Goal: Ask a question: Seek information or help from site administrators or community

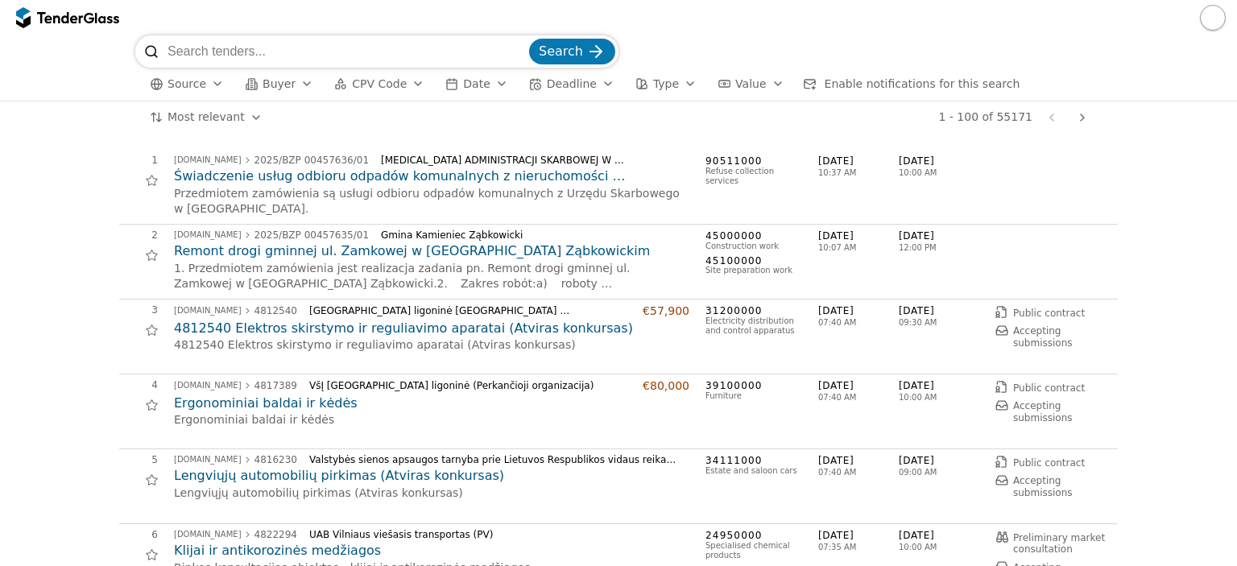
click at [301, 53] on input "search" at bounding box center [346, 51] width 358 height 32
type input "LED ekranai"
click at [529, 39] on button "Search" at bounding box center [572, 52] width 86 height 26
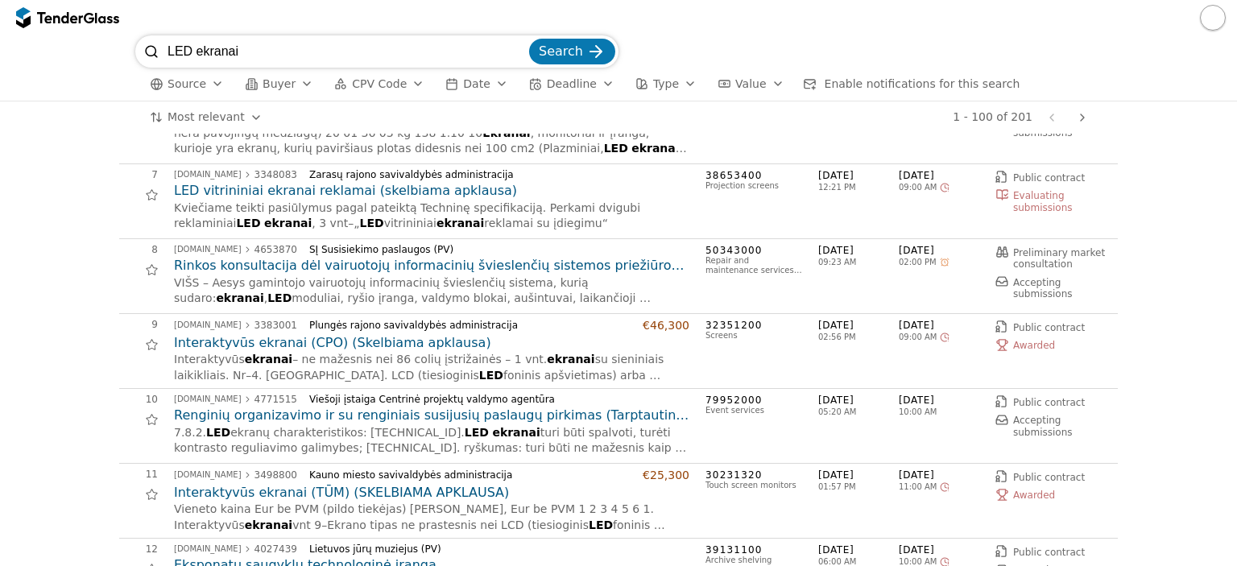
scroll to position [483, 0]
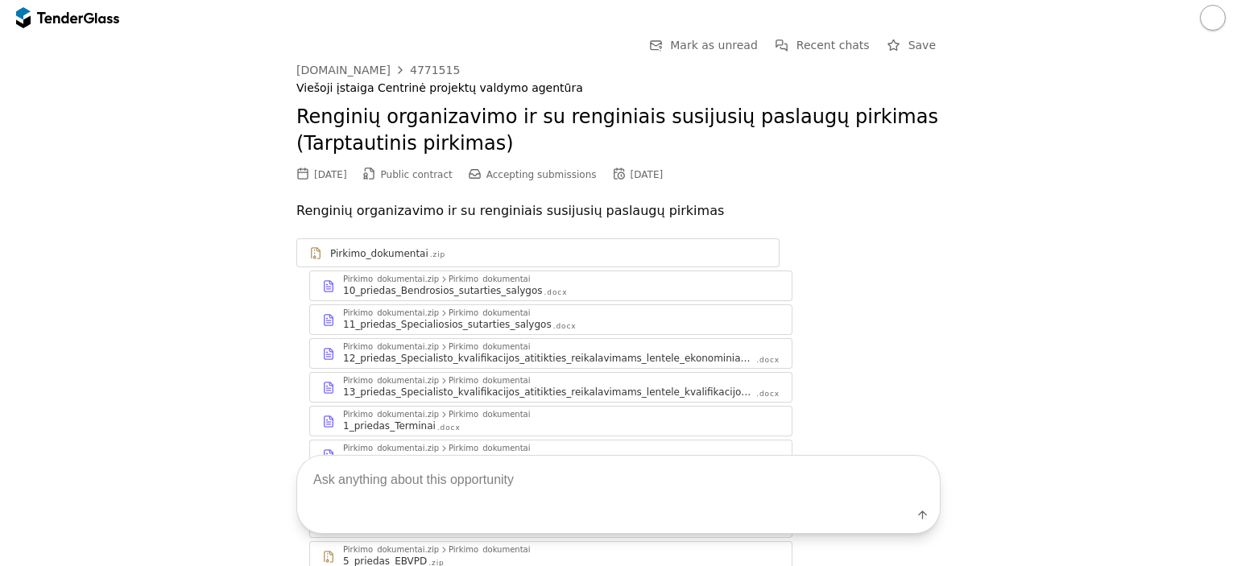
click at [602, 478] on textarea at bounding box center [618, 480] width 642 height 48
type textarea "ka perka cia ir uz kokia suma"
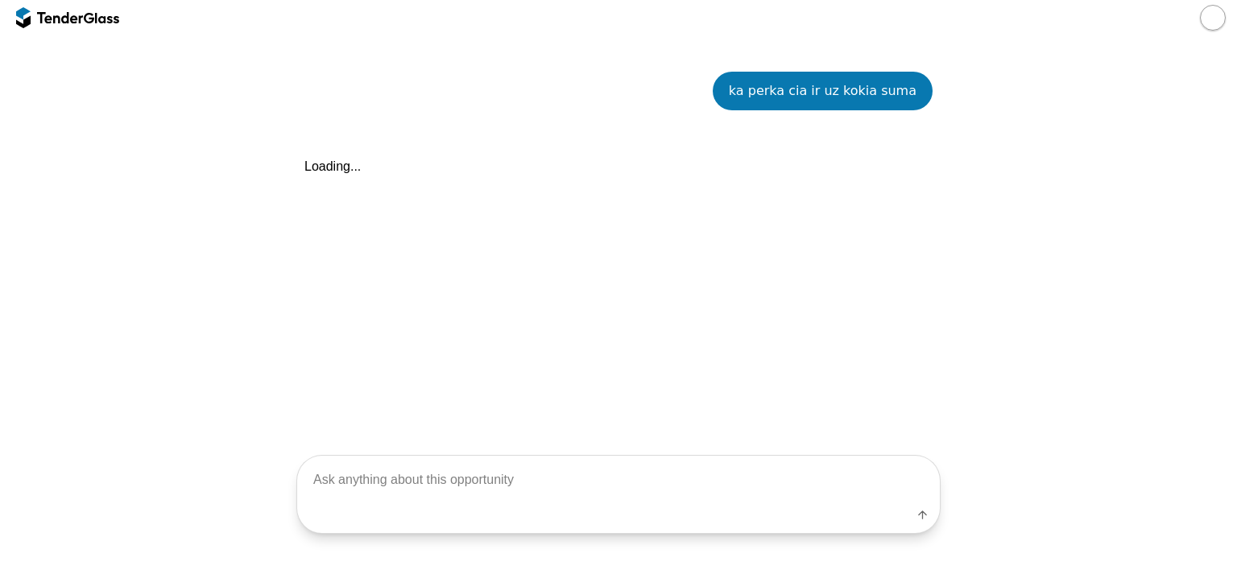
scroll to position [956, 0]
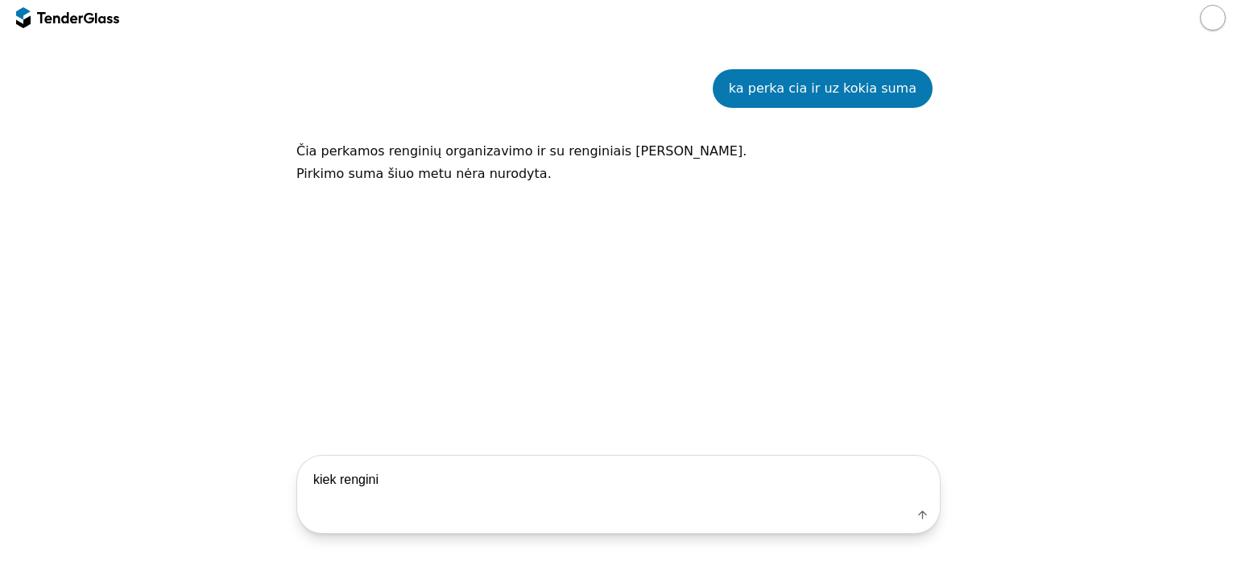
type textarea "kiek renginiu"
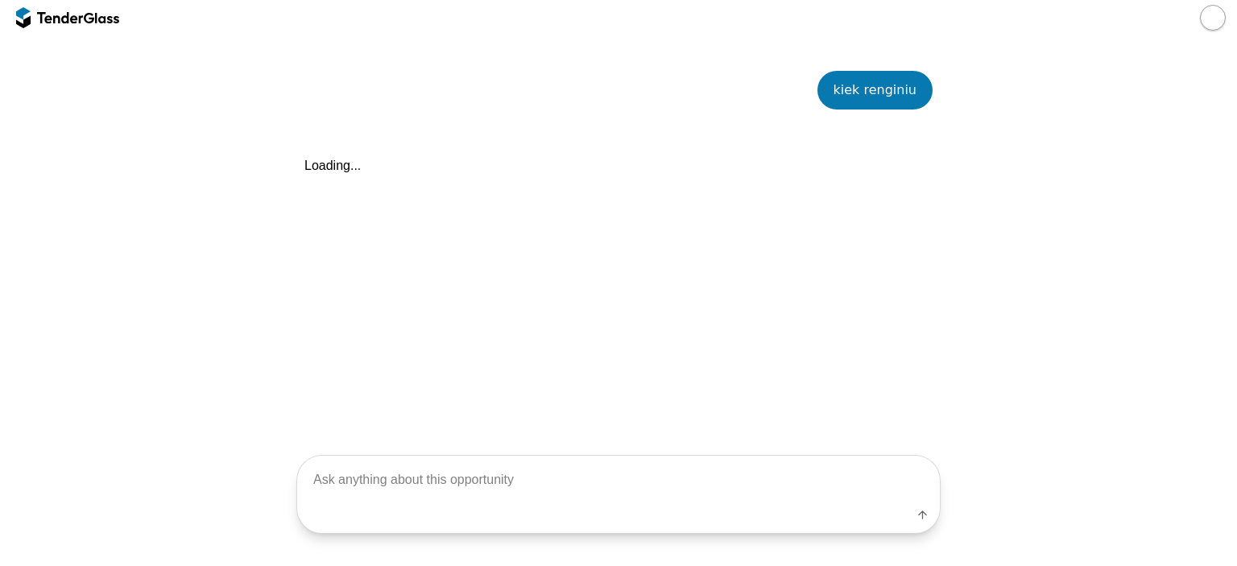
scroll to position [1113, 0]
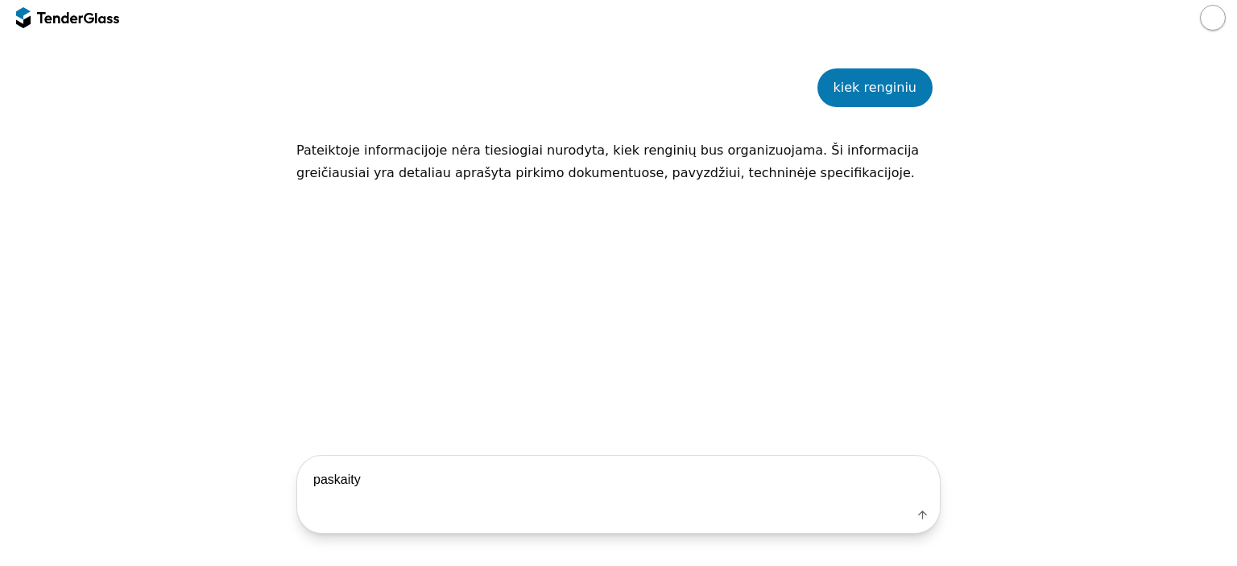
type textarea "paskaityk"
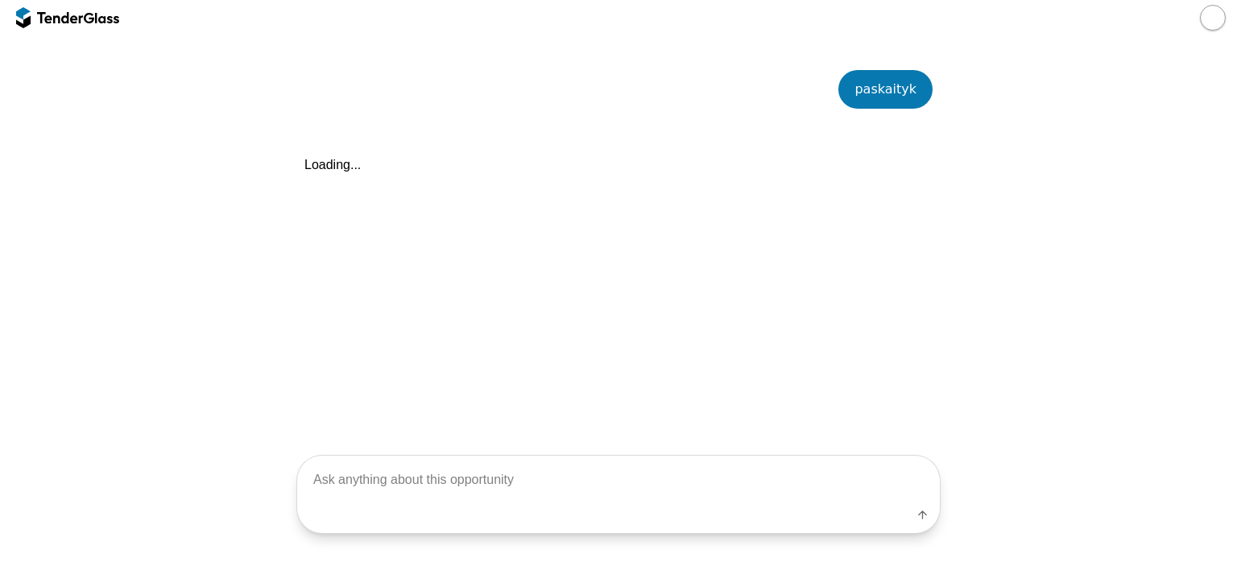
scroll to position [1269, 0]
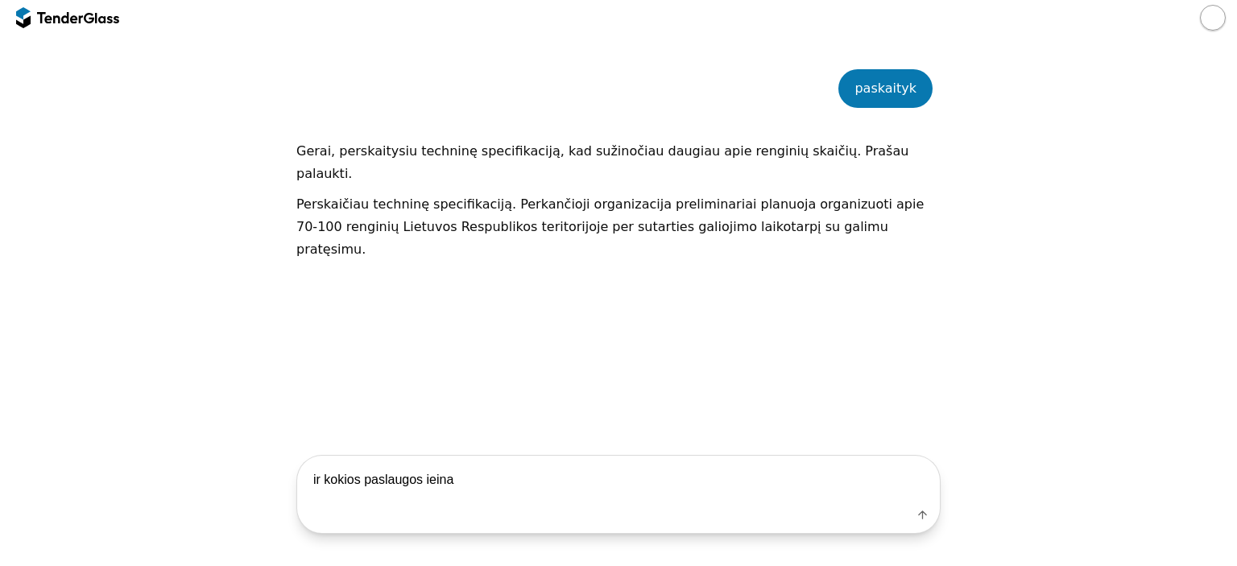
type textarea "ir kokios paslaugos ieina?"
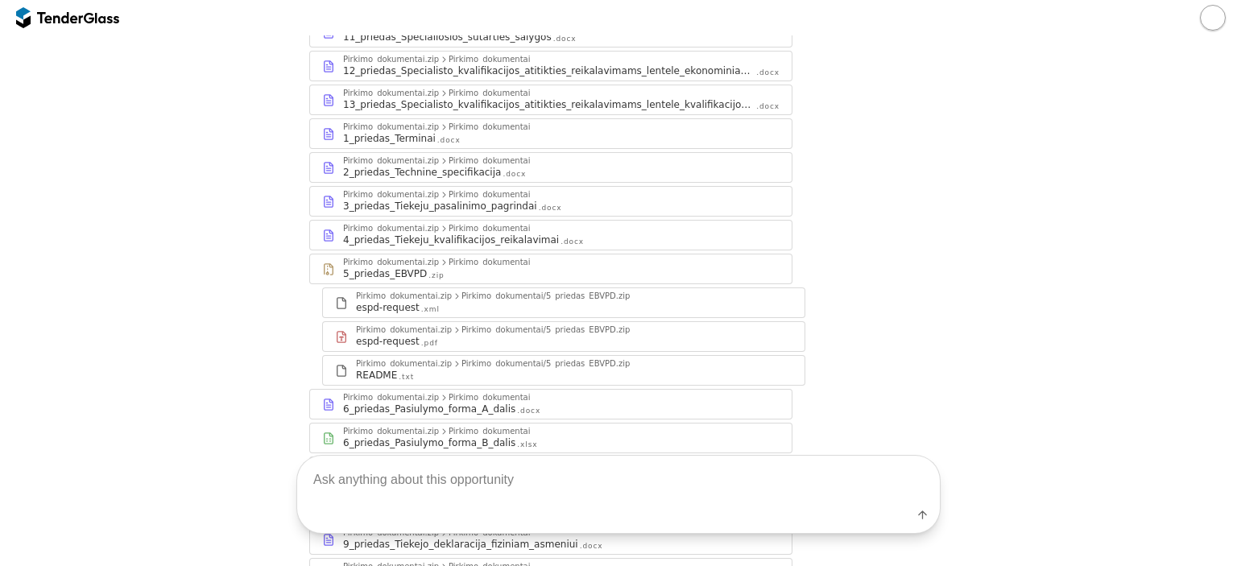
scroll to position [46, 0]
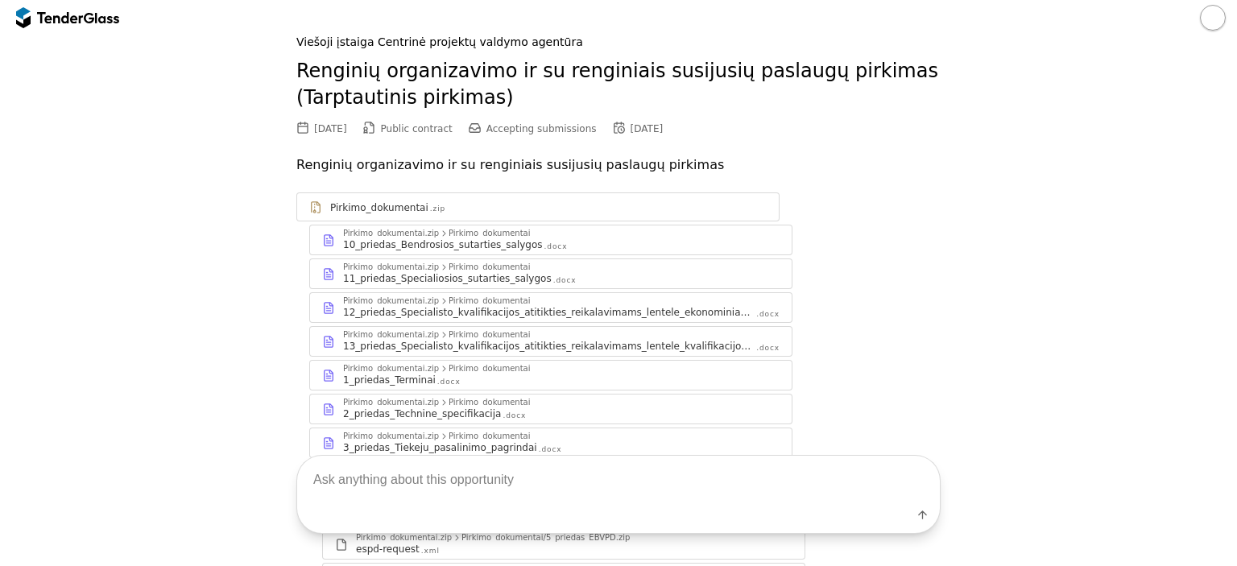
click at [538, 471] on textarea at bounding box center [618, 480] width 642 height 48
type textarea "terminas"
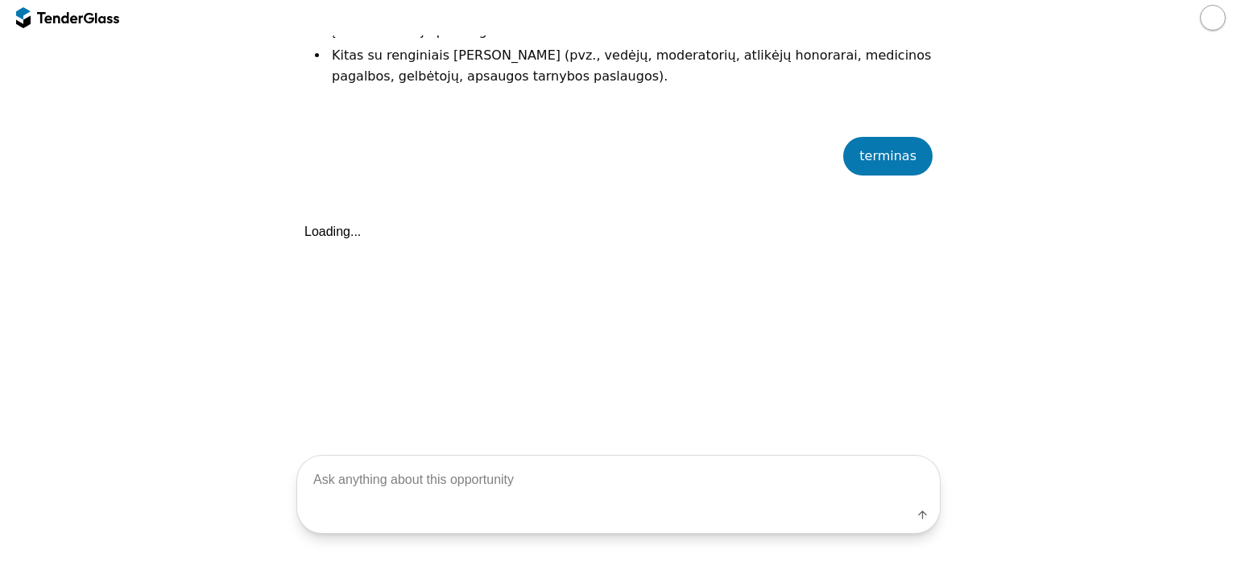
scroll to position [2051, 0]
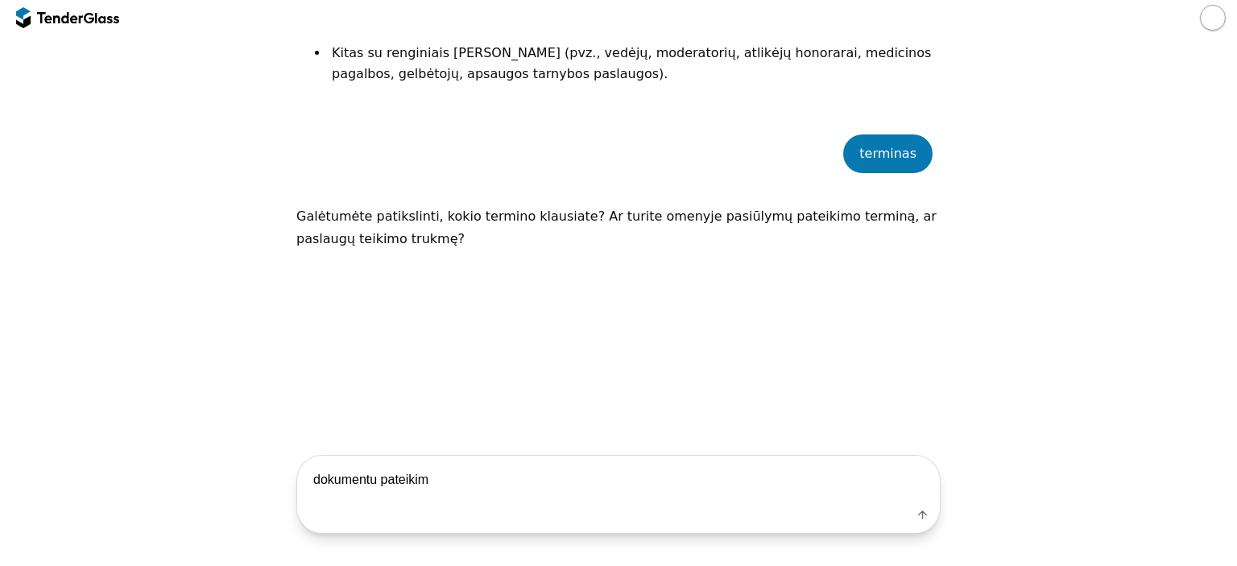
type textarea "dokumentu pateikimo"
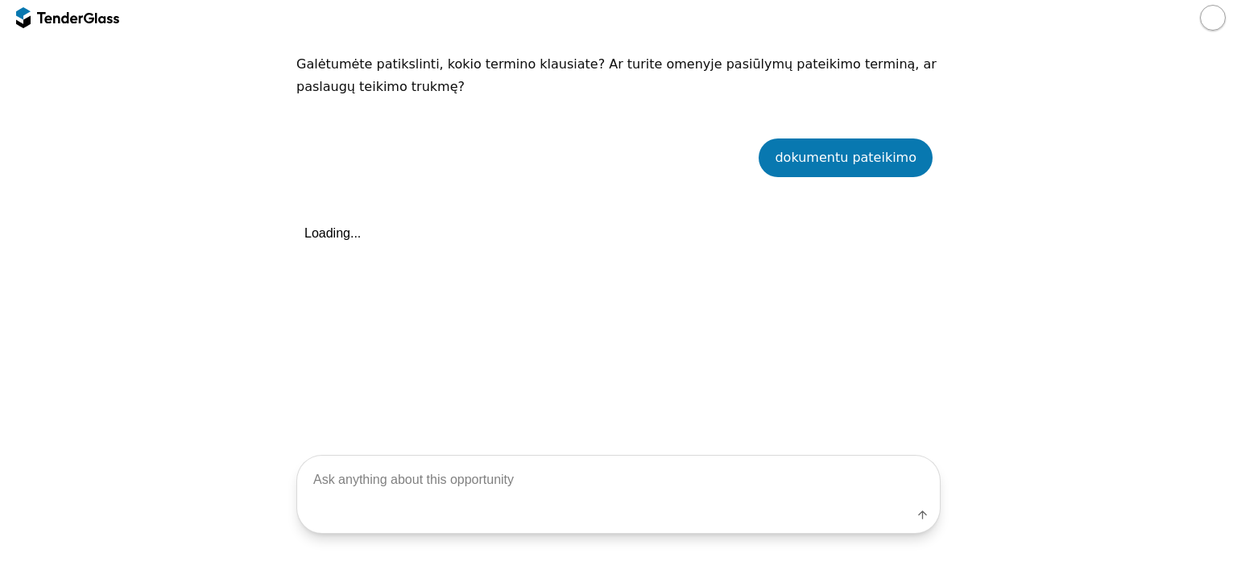
scroll to position [2206, 0]
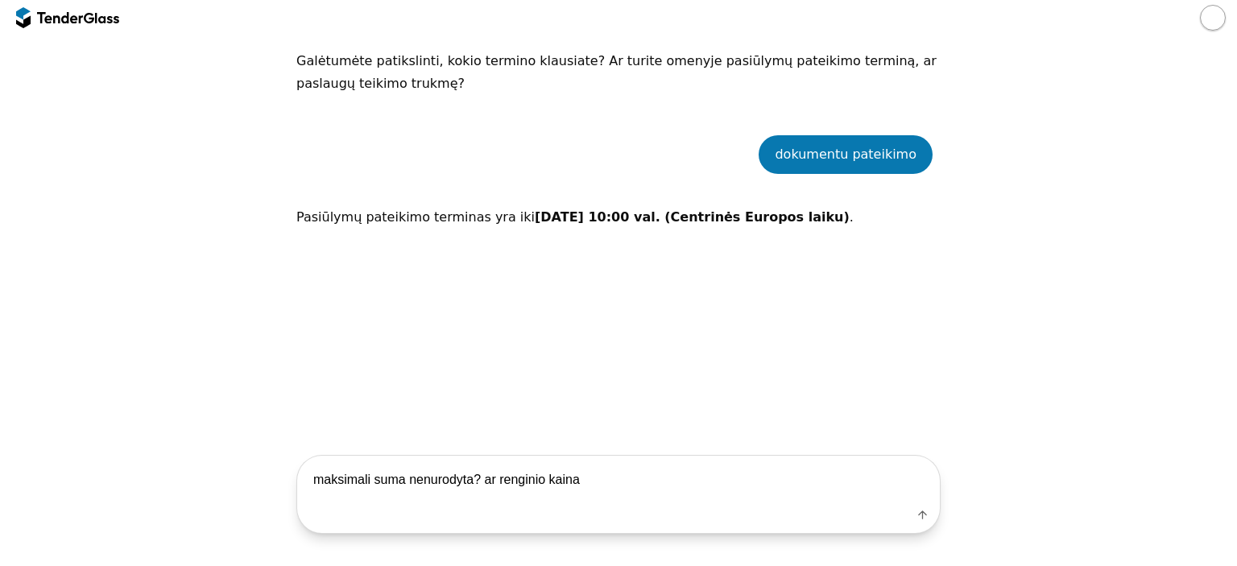
type textarea "maksimali suma nenurodyta? ar renginio kaina?"
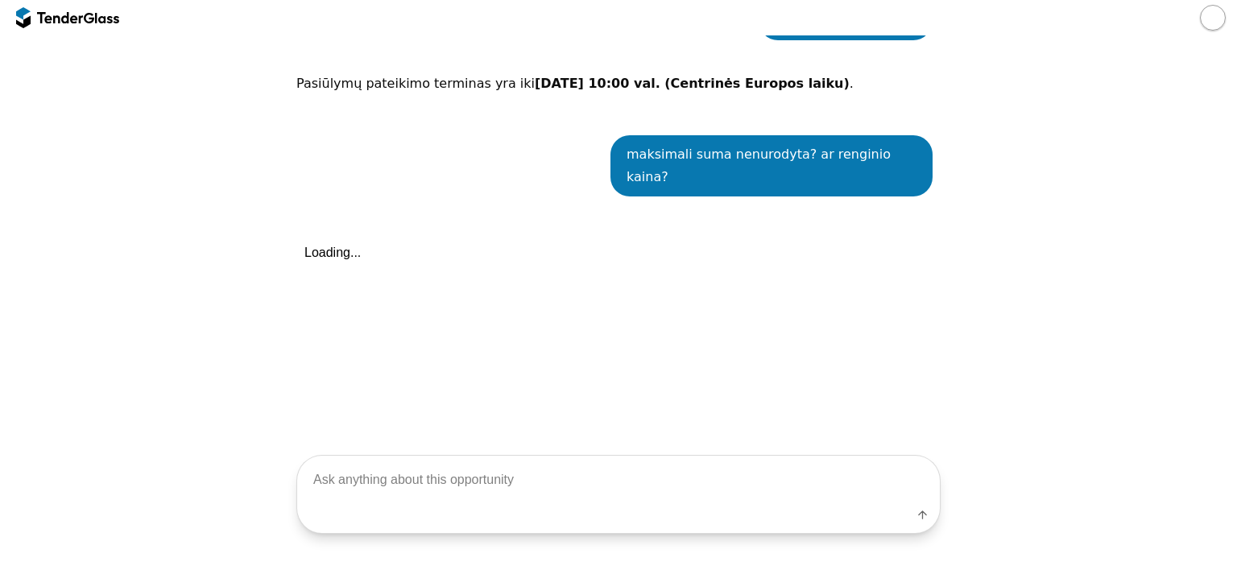
scroll to position [2340, 0]
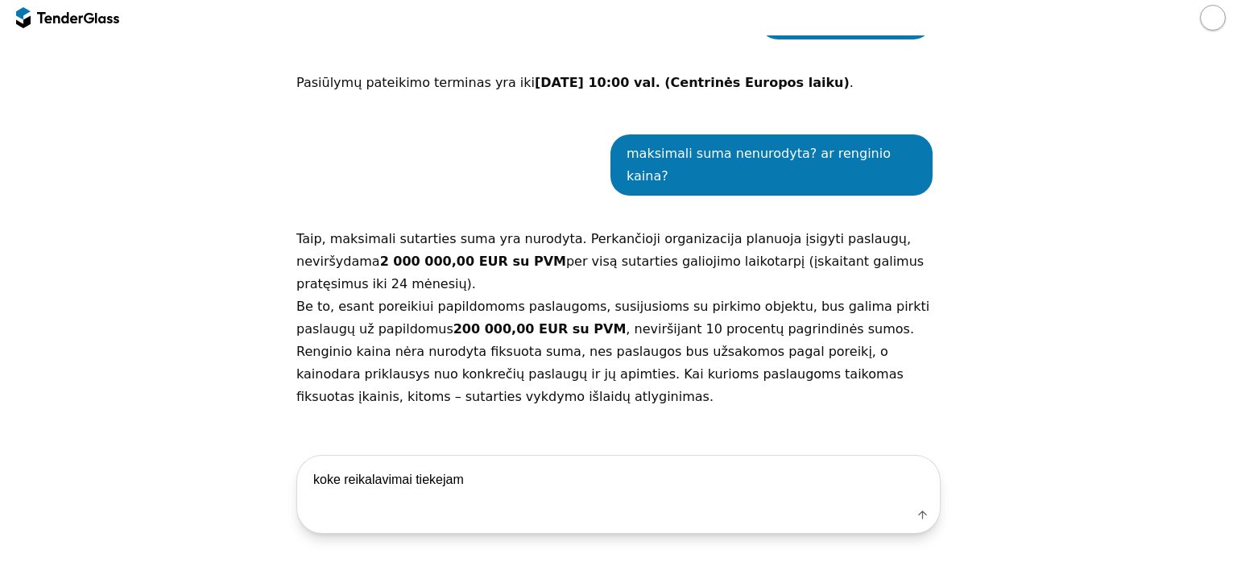
type textarea "koke reikalavimai tiekejams"
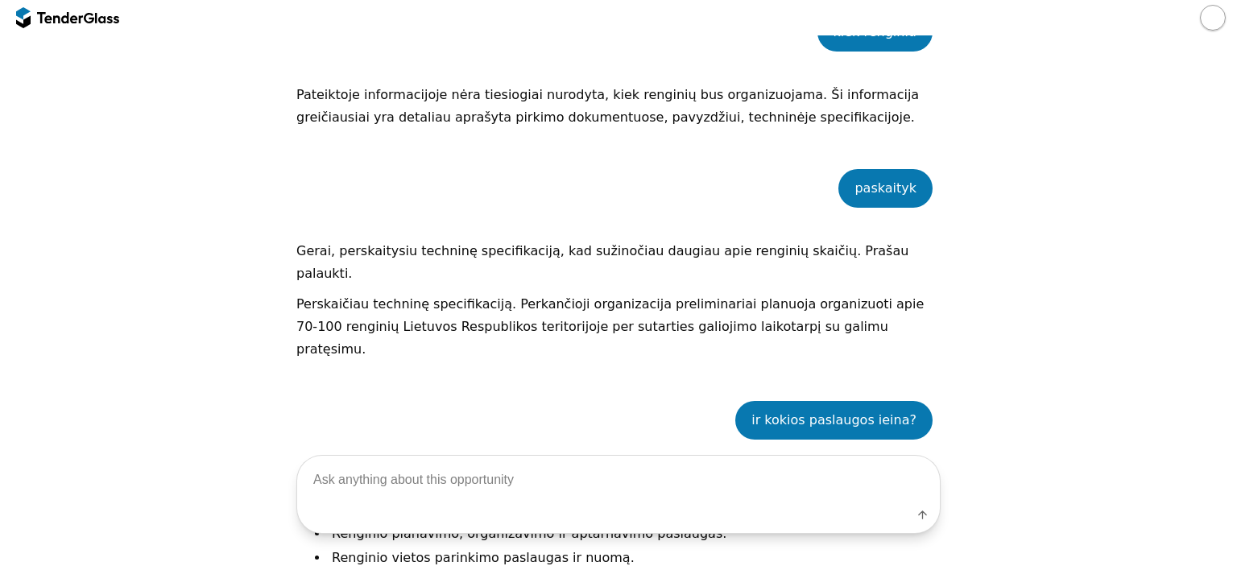
scroll to position [1208, 0]
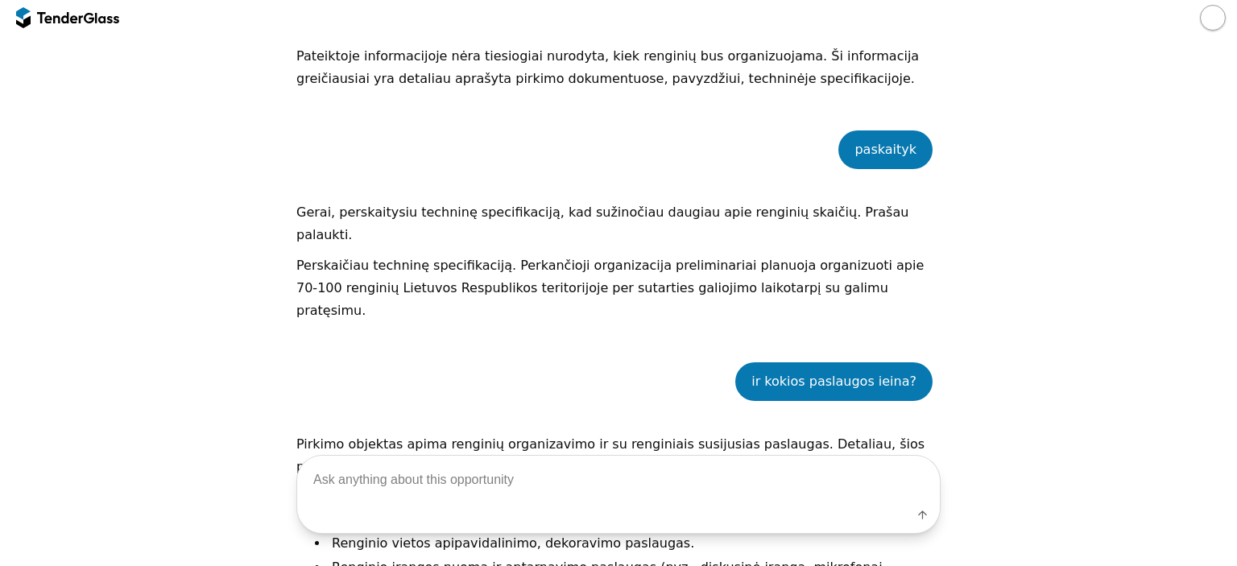
click at [398, 498] on textarea at bounding box center [618, 480] width 642 height 48
type textarea "kokie renginiai? konferencijos ar pramoginiai"
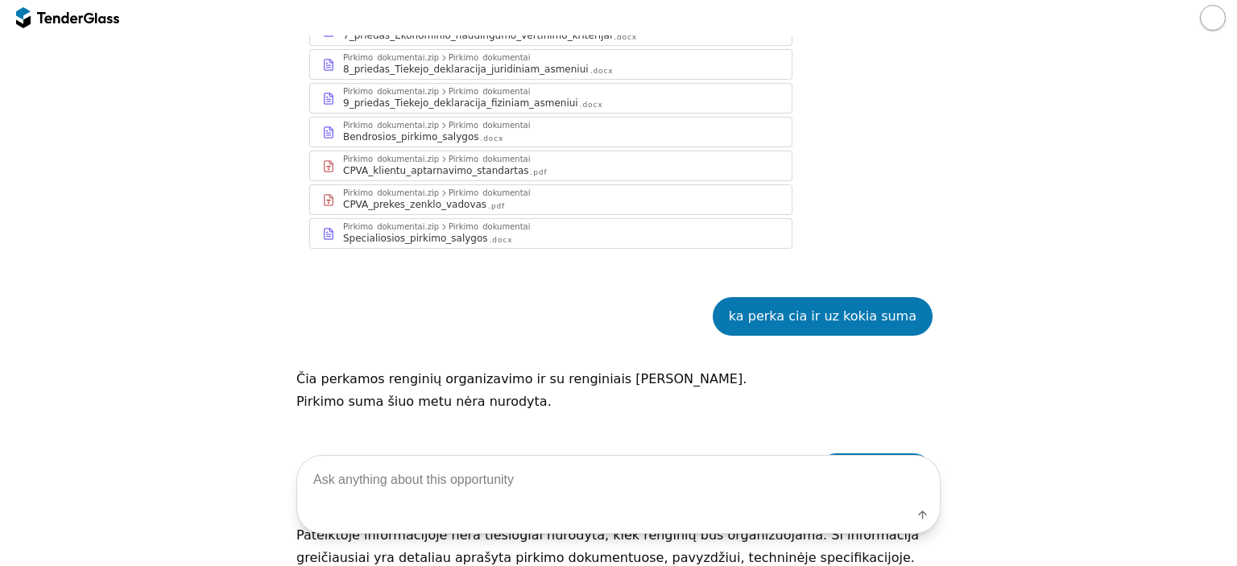
scroll to position [0, 0]
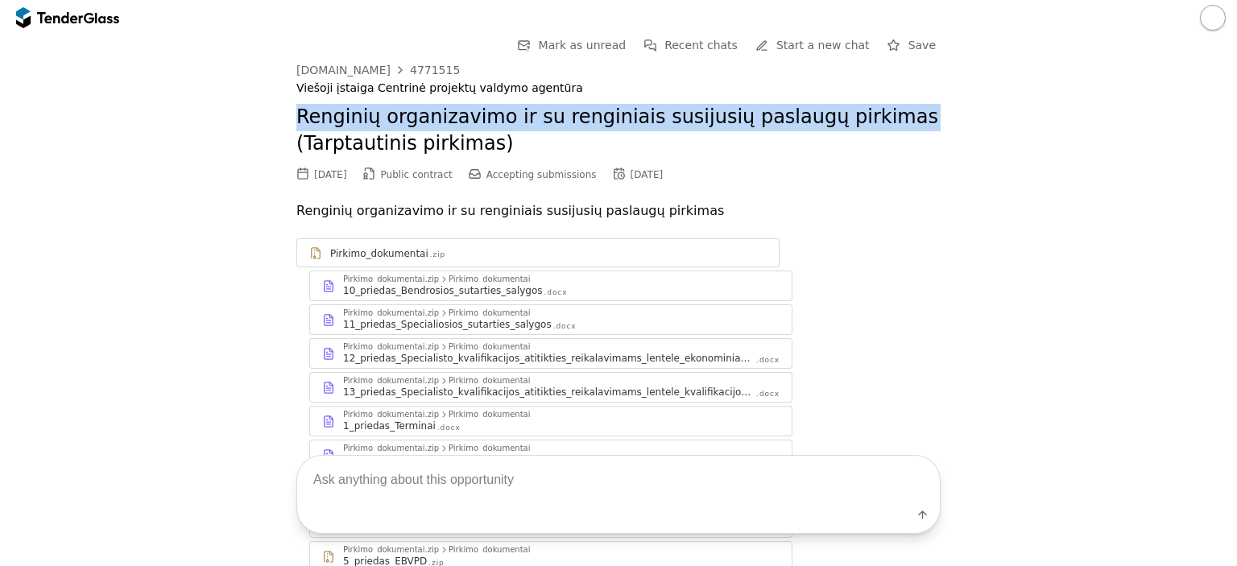
drag, startPoint x: 284, startPoint y: 120, endPoint x: 889, endPoint y: 130, distance: 604.7
copy h2 "Renginių organizavimo ir su renginiais susijusių paslaugų pirkimas"
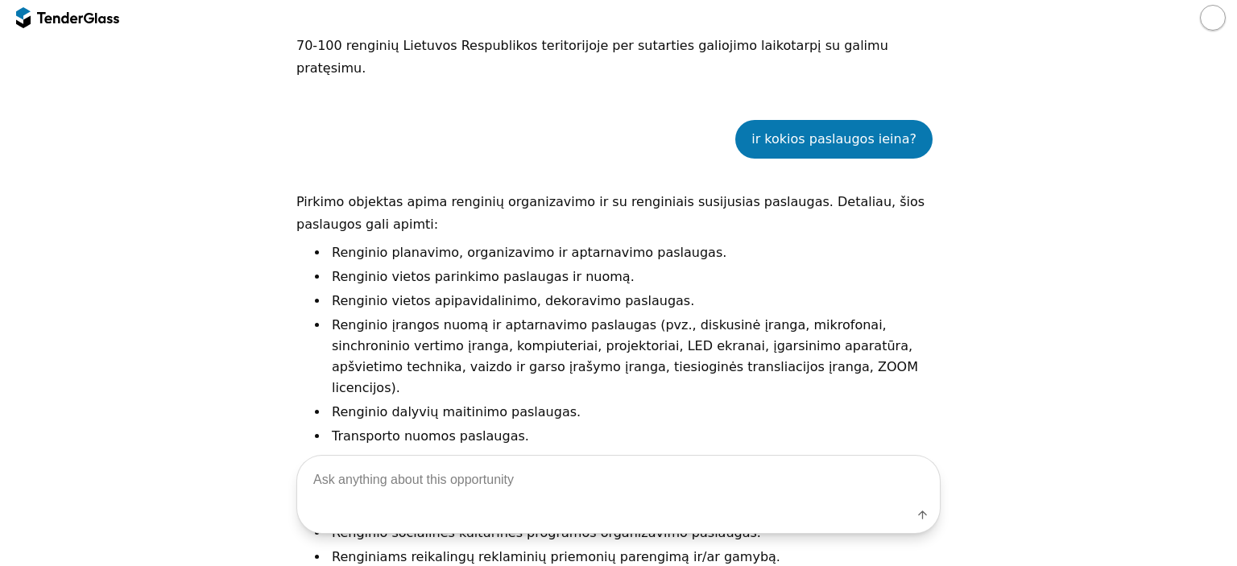
scroll to position [1531, 0]
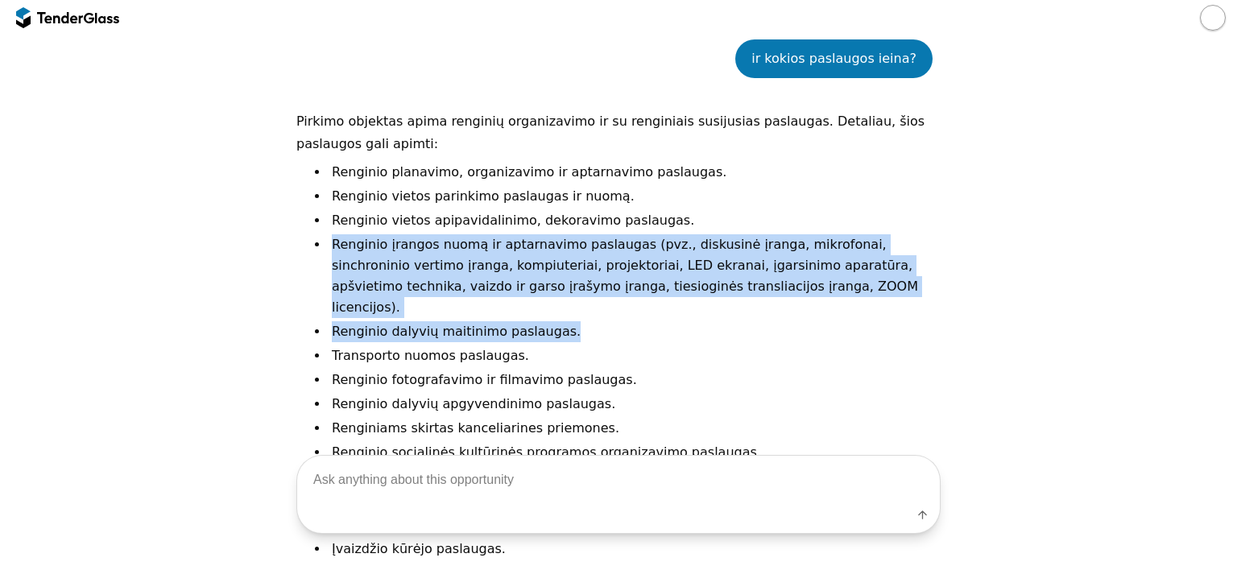
drag, startPoint x: 325, startPoint y: 195, endPoint x: 622, endPoint y: 267, distance: 305.8
click at [622, 267] on ul "Renginio planavimo, organizavimo ir aptarnavimo paslaugas. Renginio vietos pari…" at bounding box center [634, 385] width 612 height 446
copy ul "Renginio įrangos nuomą ir aptarnavimo paslaugas (pvz., diskusinė įranga, mikrof…"
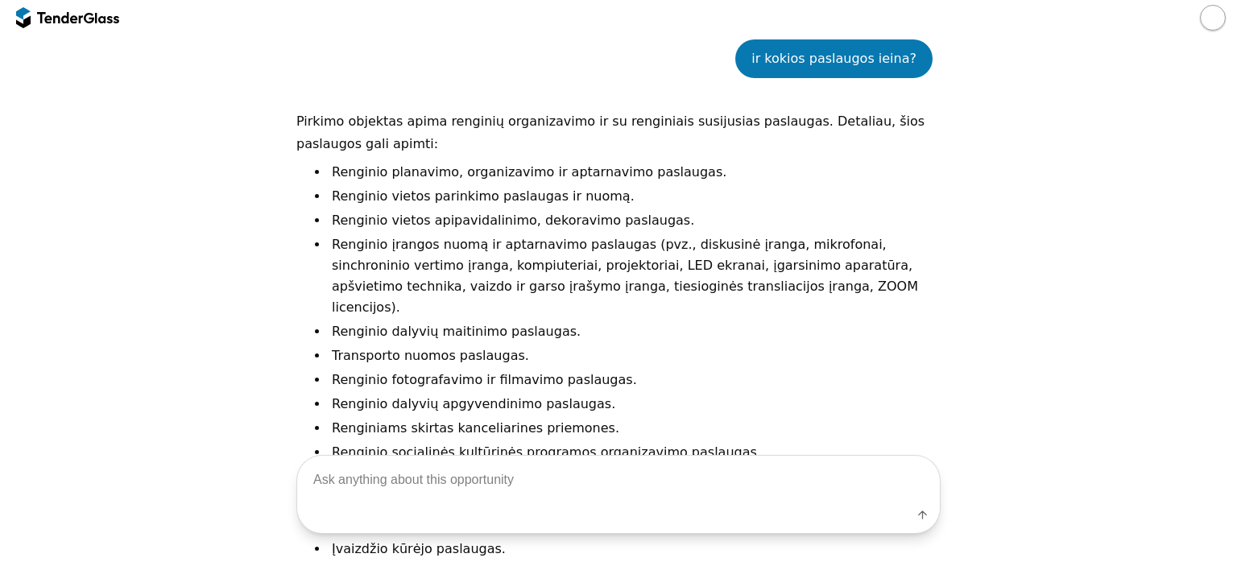
click at [622, 345] on li "Transporto nuomos paslaugas." at bounding box center [634, 355] width 612 height 21
click at [467, 234] on li "Renginio įrangos nuomą ir aptarnavimo paslaugas (pvz., diskusinė įranga, mikrof…" at bounding box center [634, 276] width 612 height 84
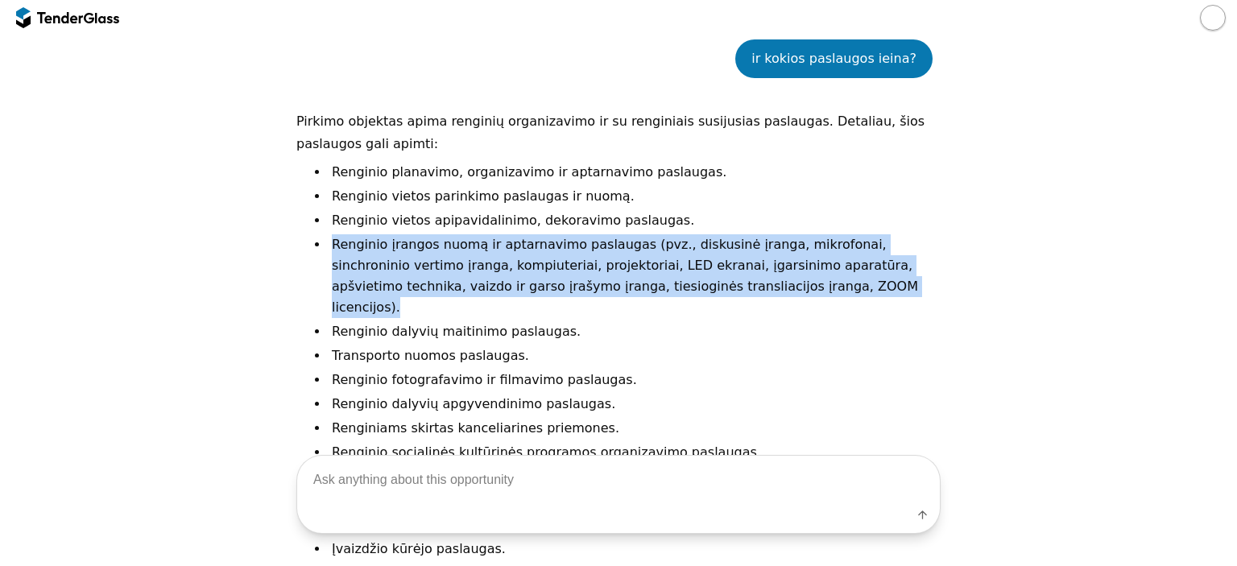
drag, startPoint x: 322, startPoint y: 188, endPoint x: 716, endPoint y: 233, distance: 396.3
click at [716, 234] on li "Renginio įrangos nuomą ir aptarnavimo paslaugas (pvz., diskusinė įranga, mikrof…" at bounding box center [634, 276] width 612 height 84
copy li "Renginio įrangos nuomą ir aptarnavimo paslaugas (pvz., diskusinė įranga, mikrof…"
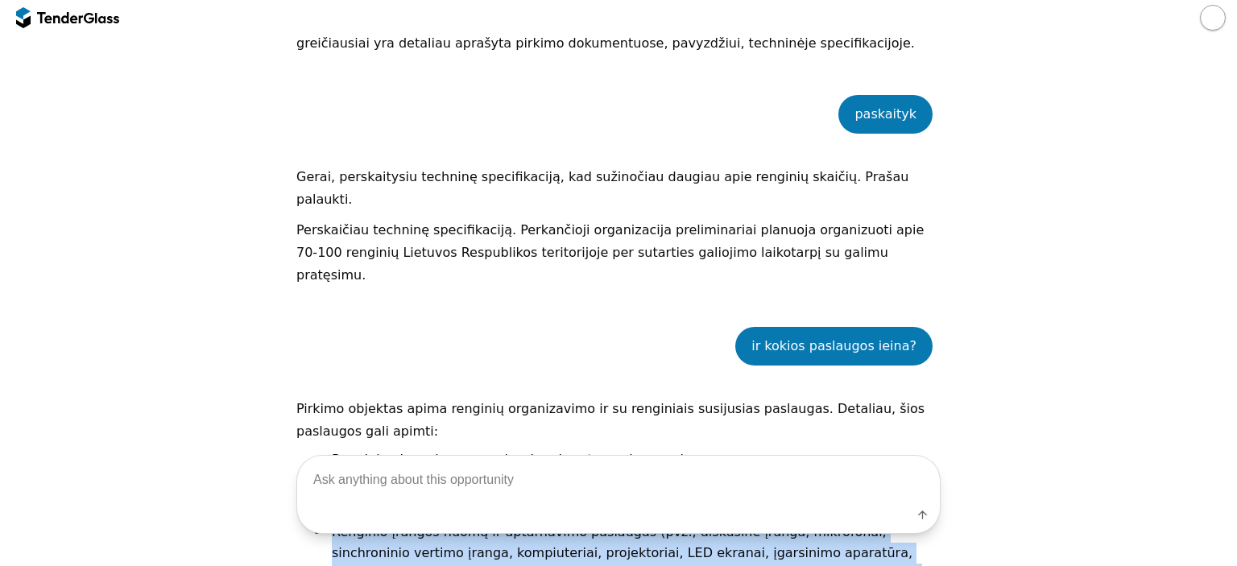
scroll to position [1208, 0]
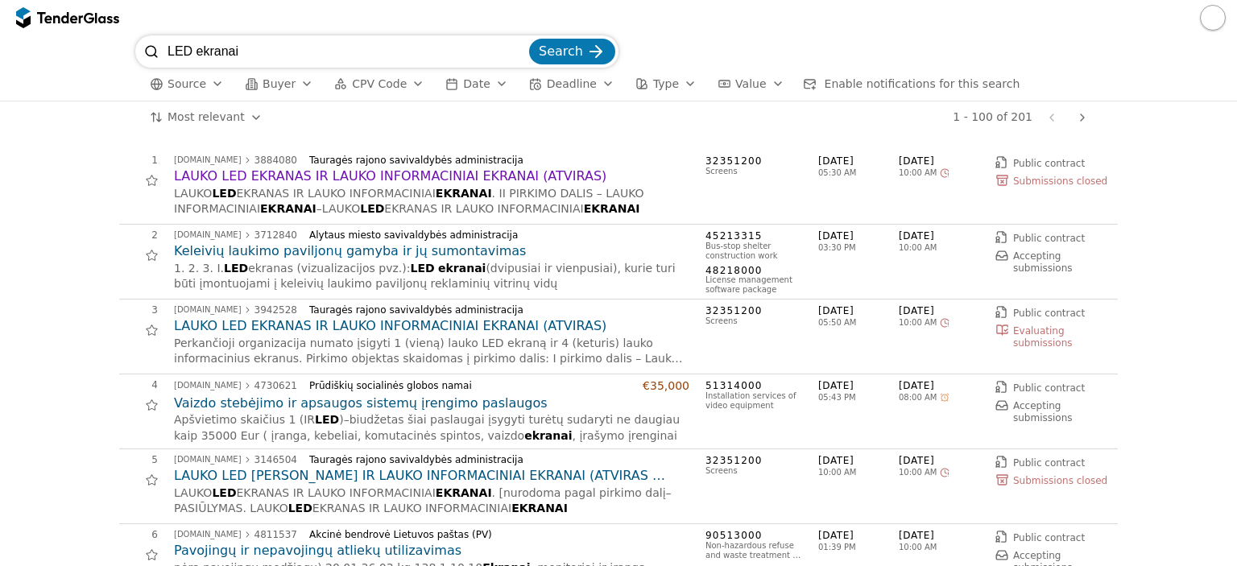
scroll to position [483, 0]
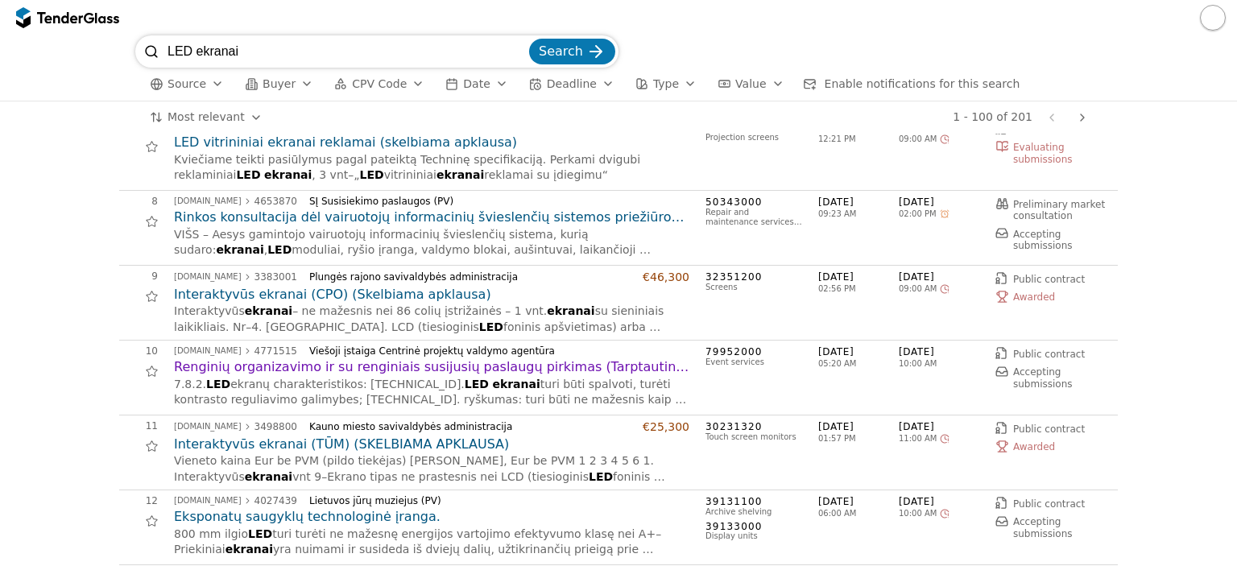
drag, startPoint x: 301, startPoint y: 48, endPoint x: 0, endPoint y: -20, distance: 308.6
click at [0, 0] on html "LED ekranai Search Source Buyer CPV Code Date Deadline Type Value Enable notifi…" at bounding box center [618, 283] width 1237 height 566
type input "tiesioginė transliacija"
click at [529, 39] on button "Search" at bounding box center [572, 52] width 86 height 26
